Goal: Information Seeking & Learning: Understand process/instructions

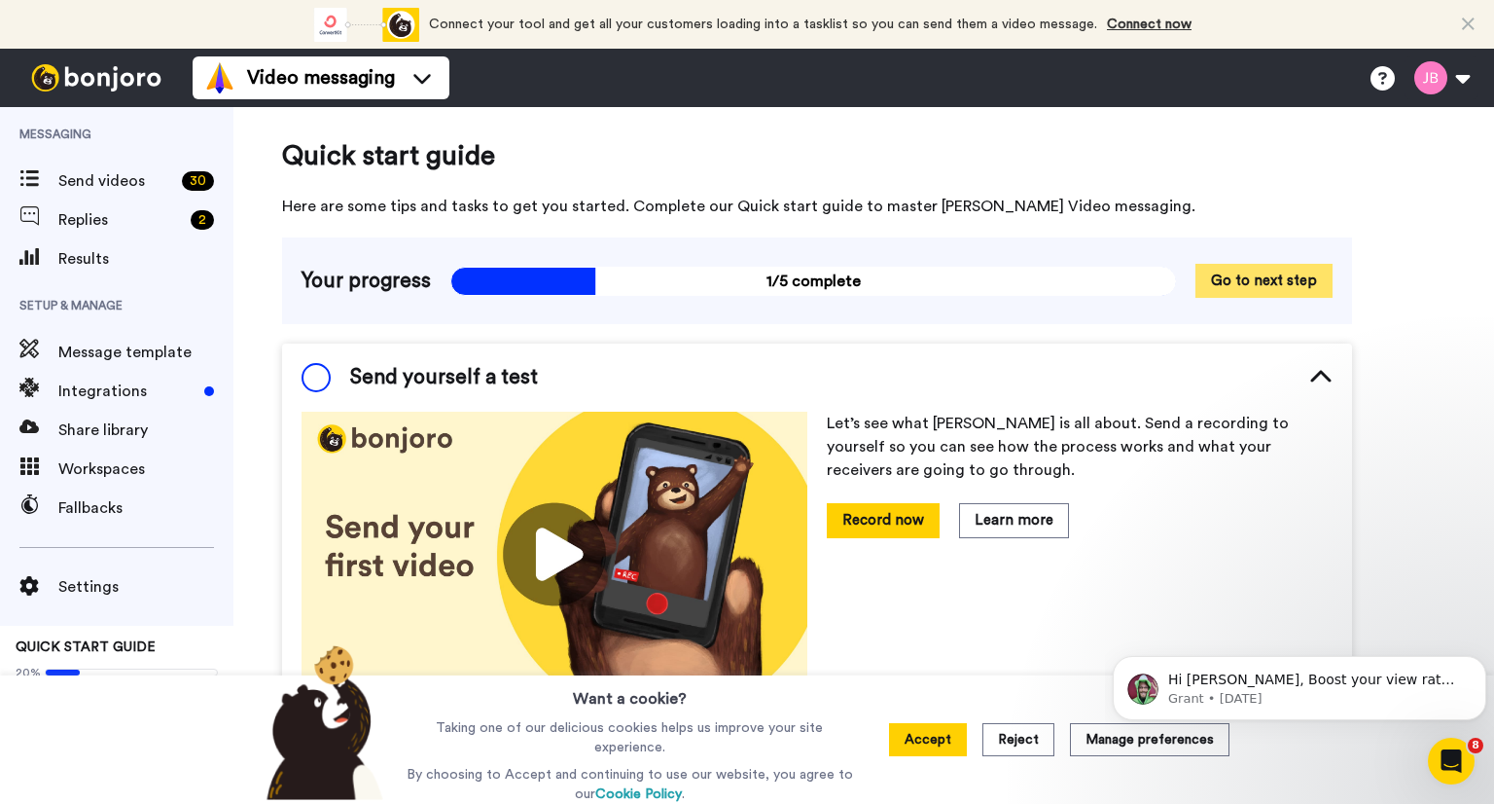
click at [1287, 279] on button "Go to next step" at bounding box center [1264, 281] width 137 height 34
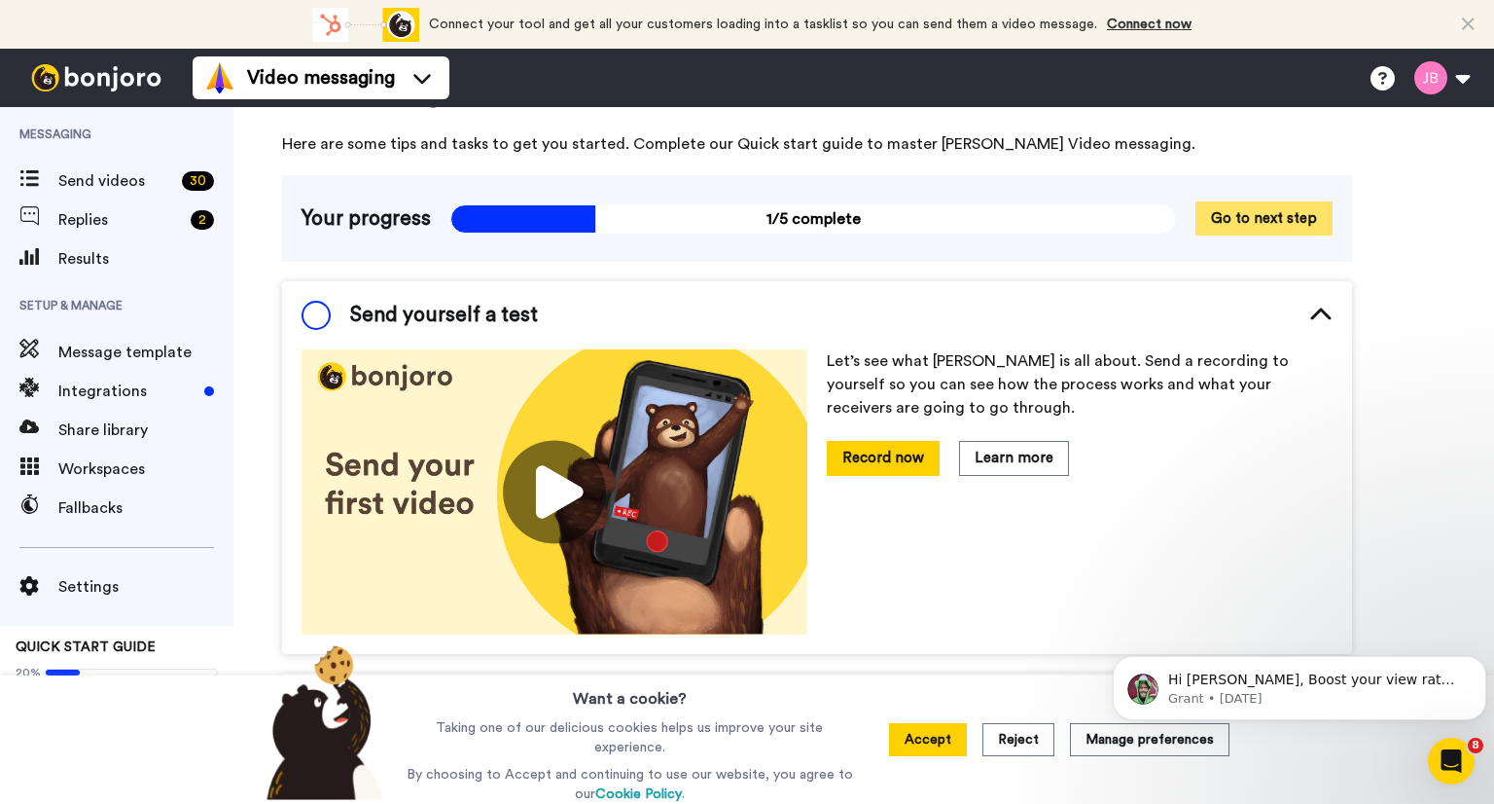
scroll to position [74, 0]
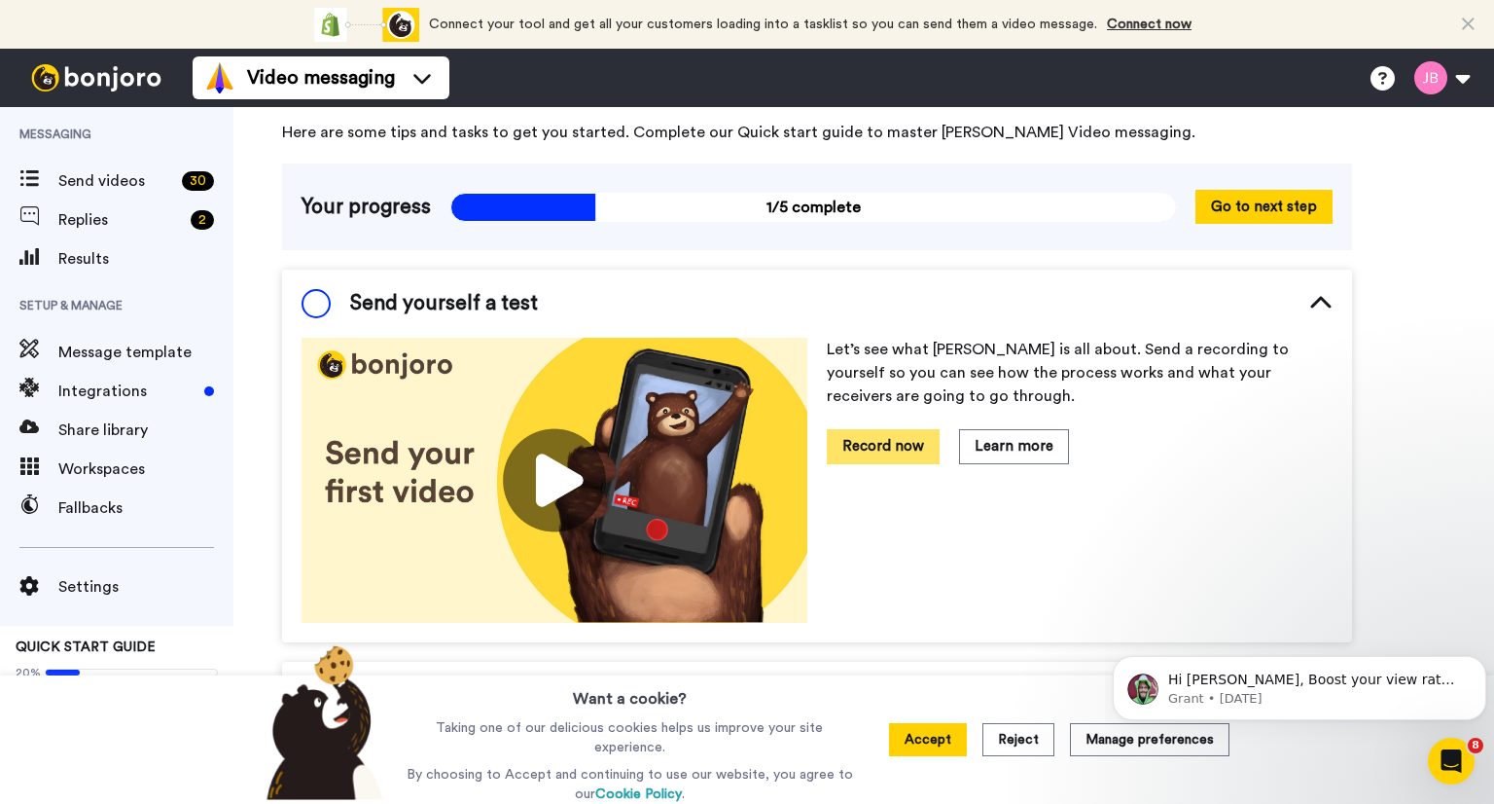
click at [879, 445] on button "Record now" at bounding box center [883, 446] width 113 height 34
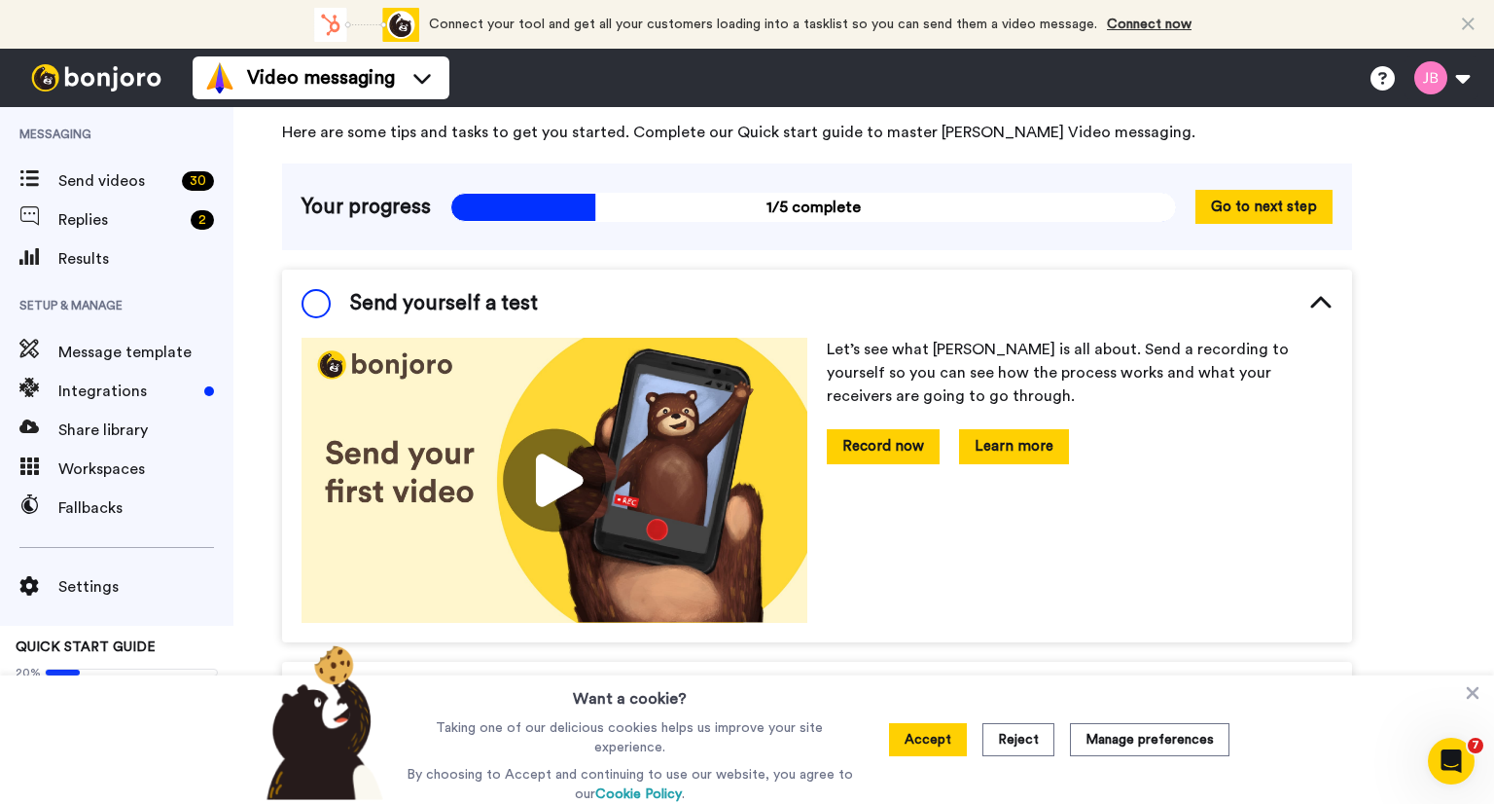
click at [1011, 448] on button "Learn more" at bounding box center [1014, 446] width 110 height 34
